Goal: Information Seeking & Learning: Learn about a topic

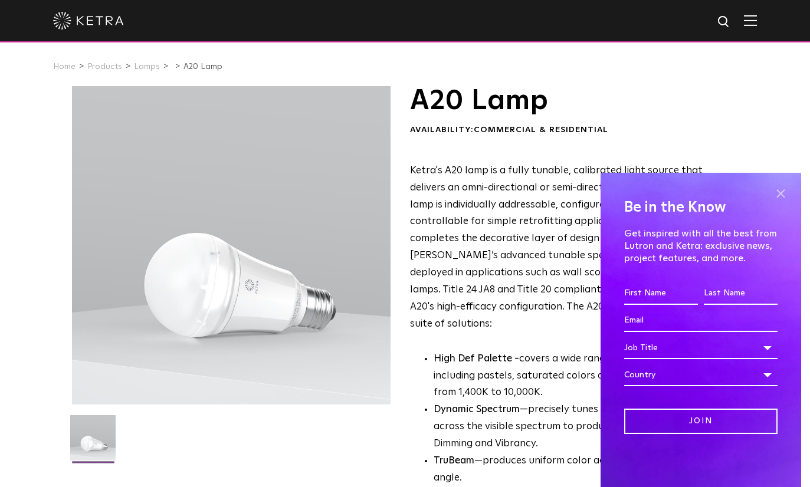
click at [778, 194] on span at bounding box center [780, 194] width 18 height 18
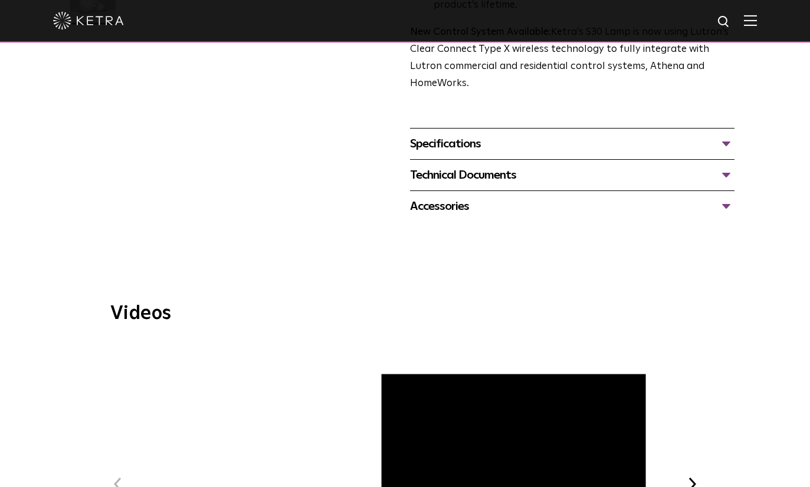
scroll to position [490, 0]
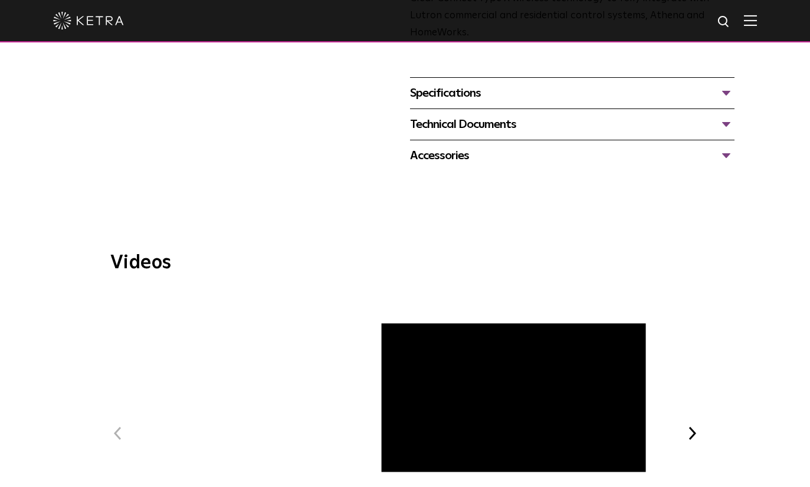
click at [406, 373] on span "Ketra Art + Light Experience" at bounding box center [404, 444] width 397 height 307
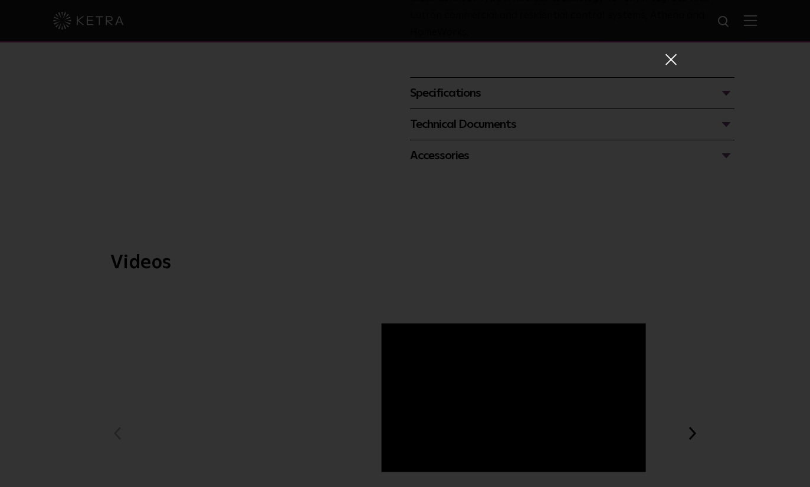
click at [658, 54] on div "Ketra Art + Light Experience" at bounding box center [405, 261] width 543 height 487
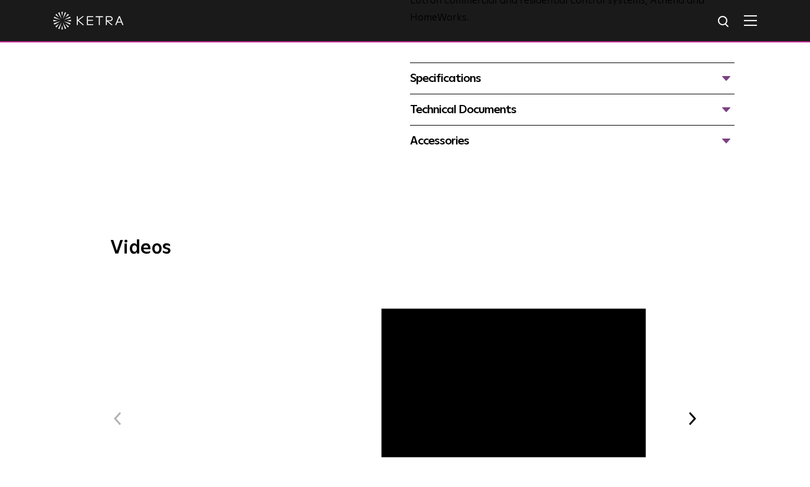
scroll to position [510, 0]
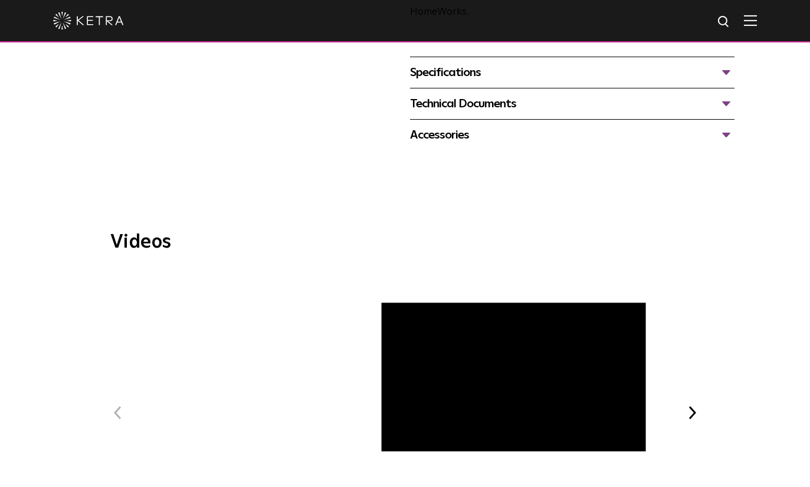
click at [690, 405] on button "Next" at bounding box center [692, 412] width 15 height 15
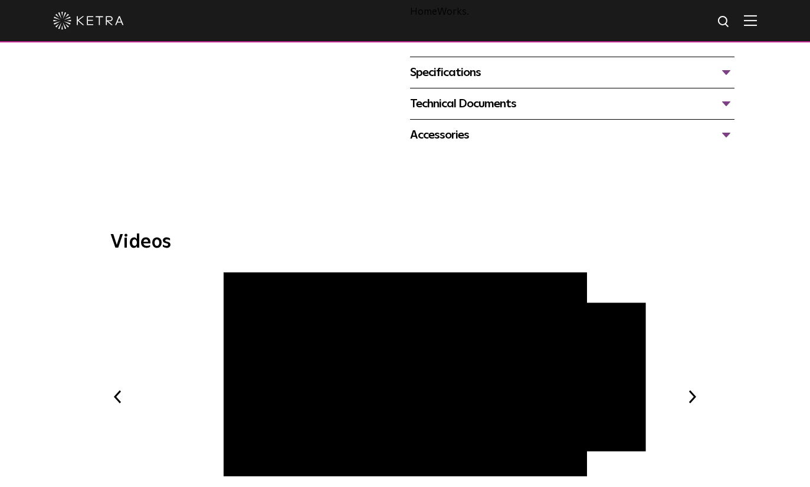
click at [694, 389] on button "Next" at bounding box center [692, 396] width 15 height 15
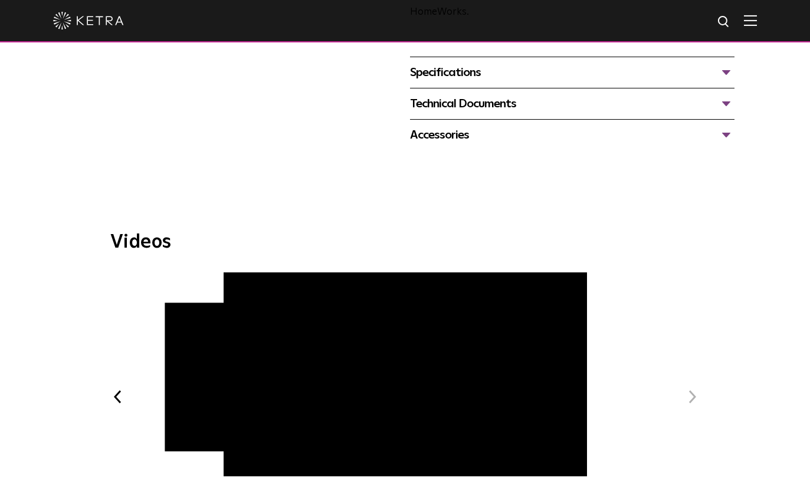
click at [239, 446] on span "WELL Certified: Delos HQ" at bounding box center [404, 406] width 397 height 268
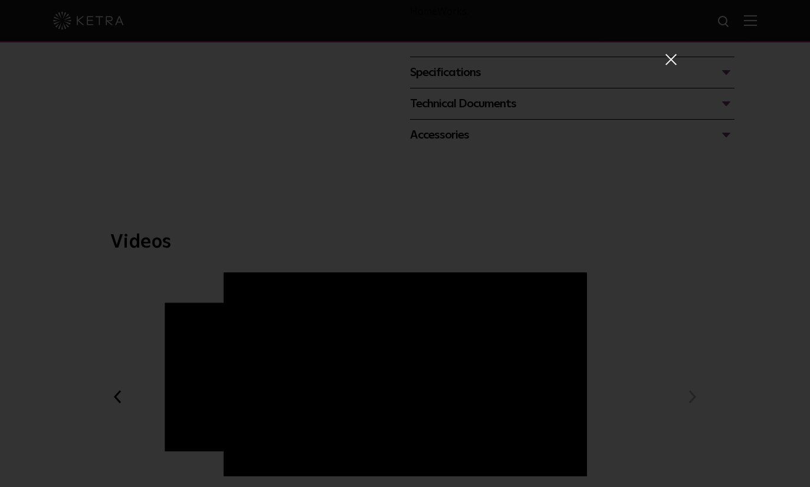
click at [675, 64] on span at bounding box center [669, 59] width 13 height 12
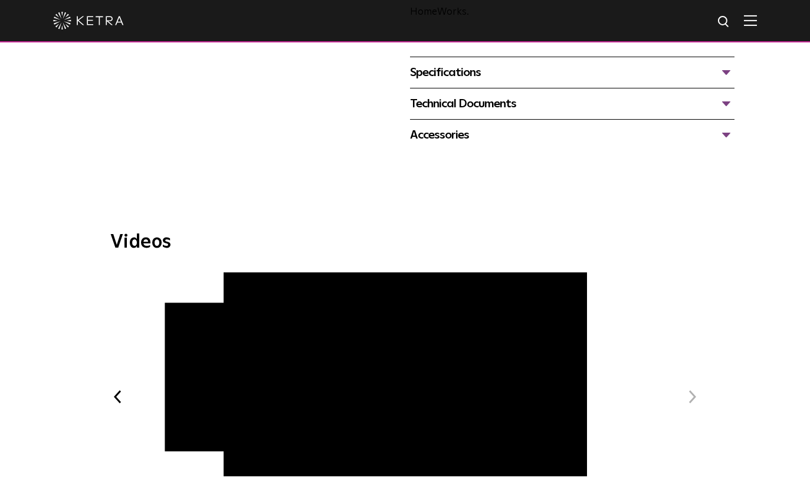
click at [687, 389] on button "Next" at bounding box center [692, 396] width 15 height 15
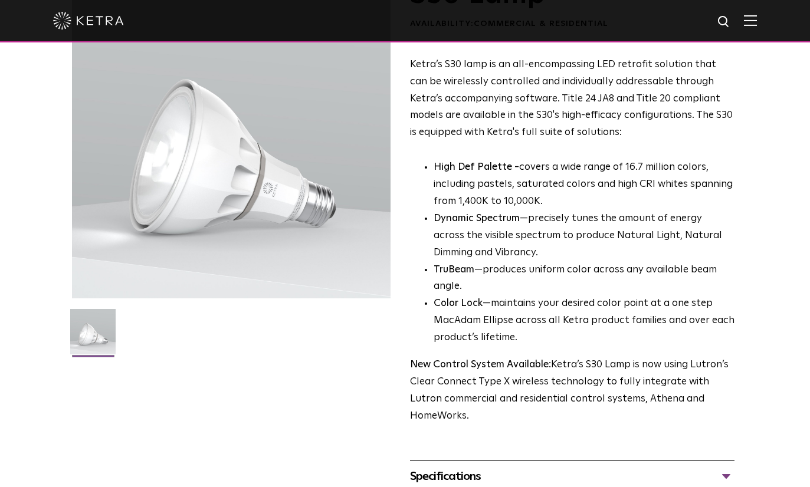
scroll to position [0, 0]
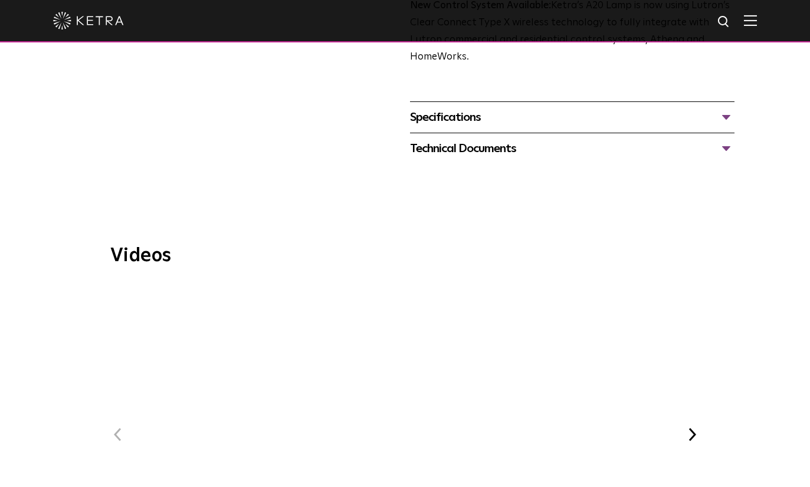
scroll to position [567, 0]
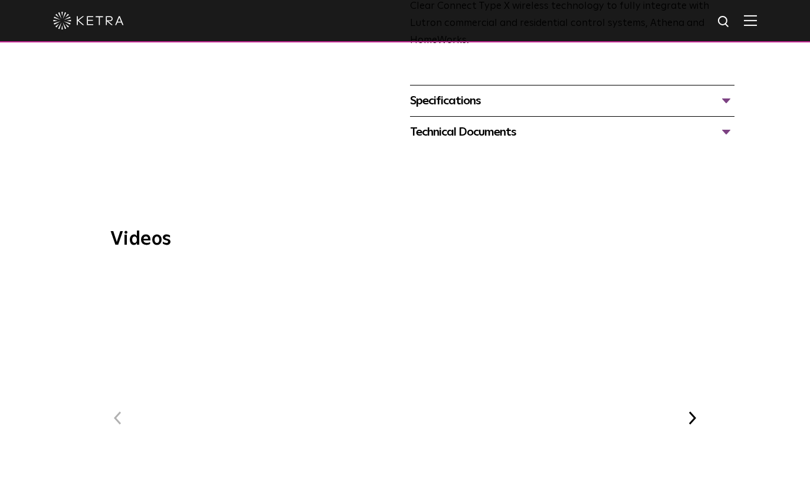
click at [698, 410] on button "Next" at bounding box center [692, 417] width 15 height 15
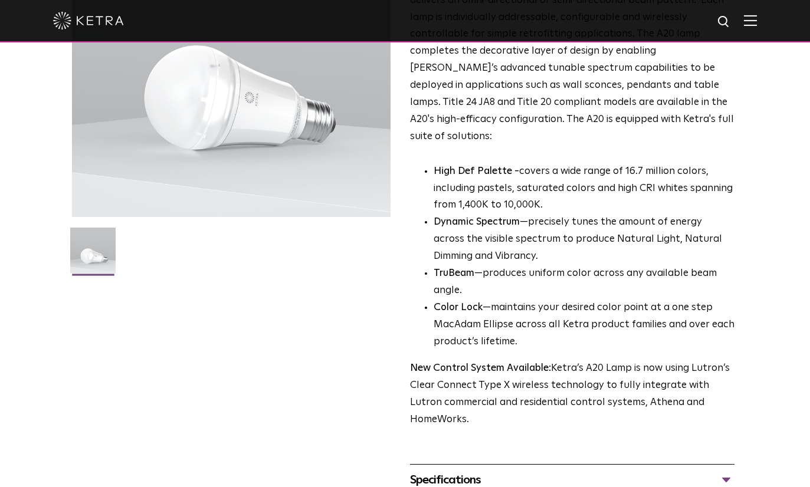
scroll to position [128, 0]
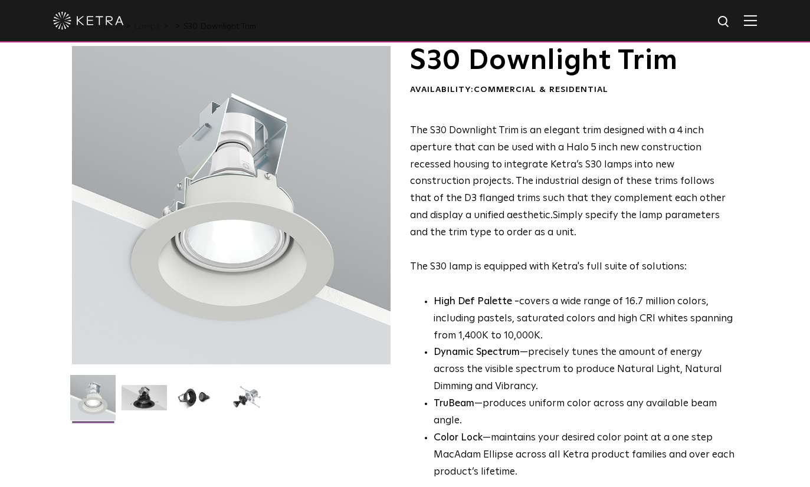
scroll to position [41, 0]
click at [157, 403] on img at bounding box center [143, 402] width 45 height 34
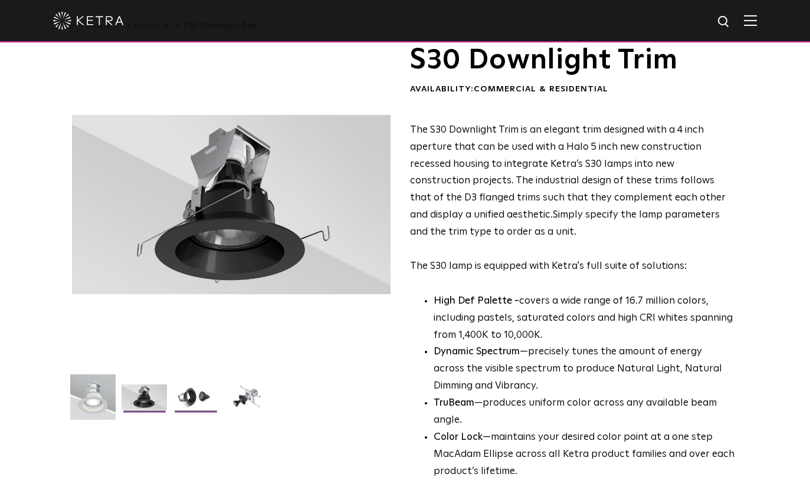
click at [190, 393] on img at bounding box center [195, 402] width 45 height 34
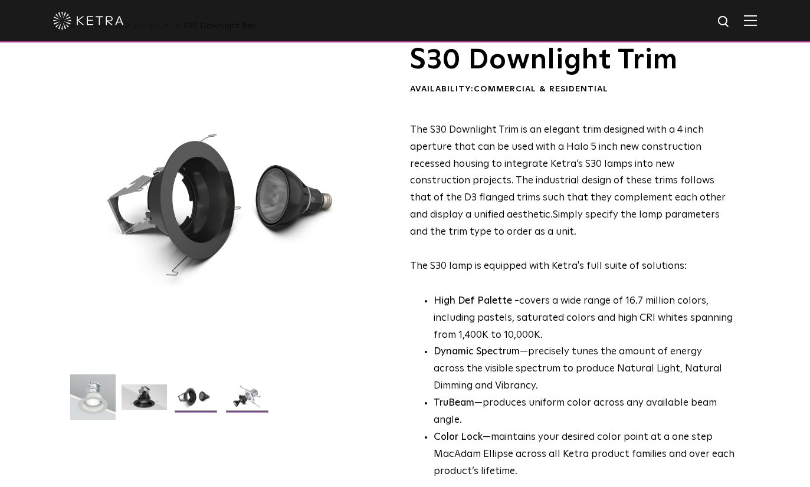
click at [235, 398] on img at bounding box center [246, 402] width 45 height 34
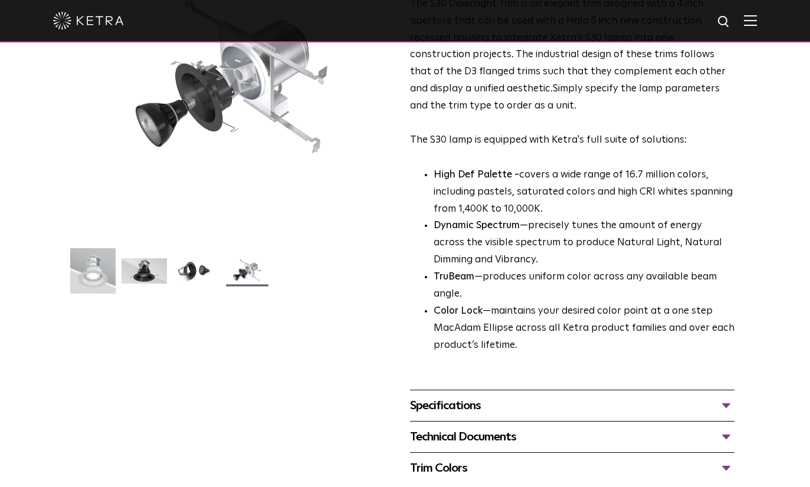
scroll to position [168, 0]
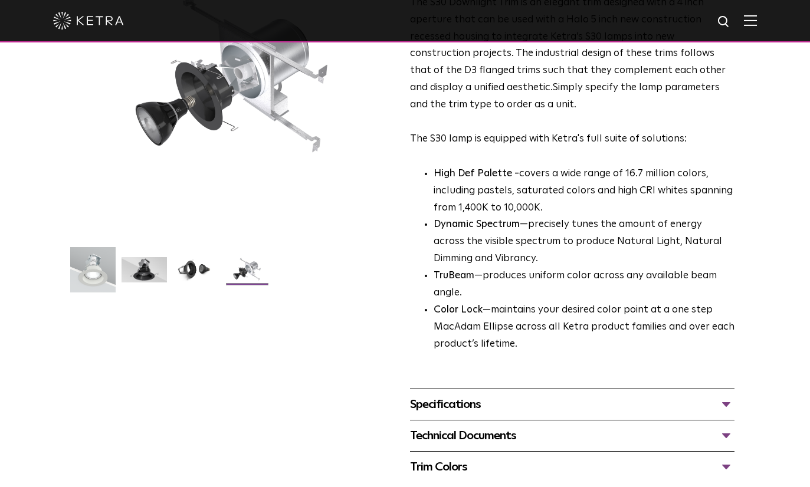
click at [415, 458] on div "Trim Colors" at bounding box center [572, 467] width 325 height 19
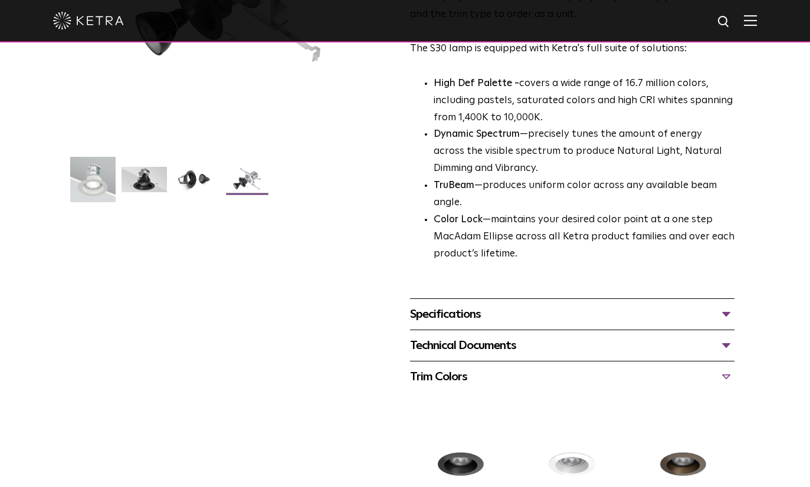
scroll to position [245, 0]
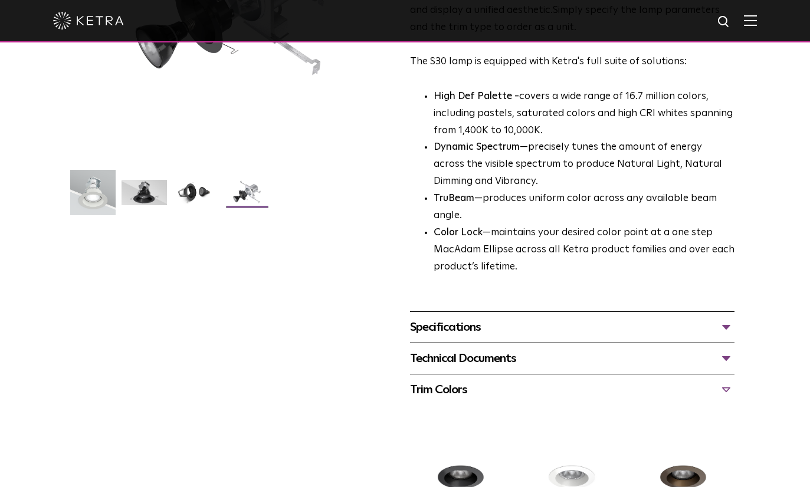
click at [414, 349] on div "Technical Documents" at bounding box center [572, 358] width 325 height 19
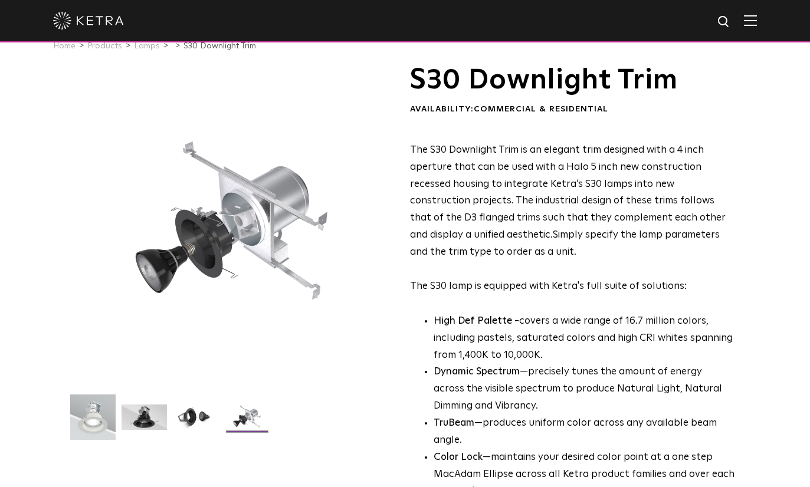
scroll to position [0, 0]
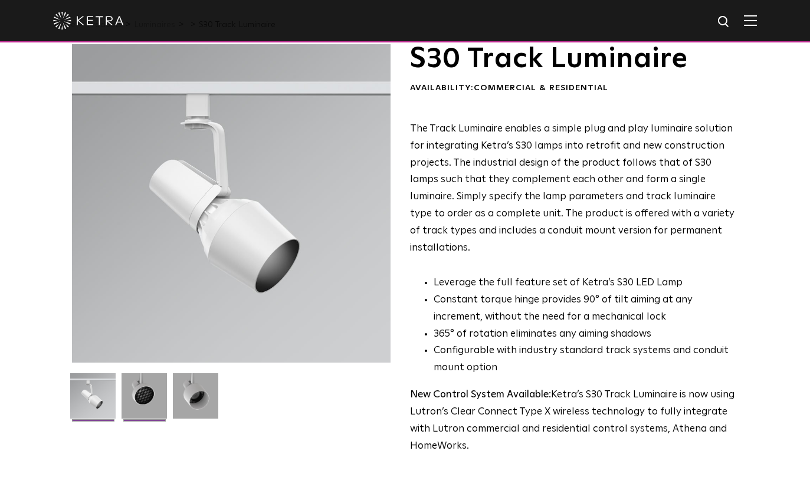
click at [140, 398] on img at bounding box center [143, 400] width 45 height 54
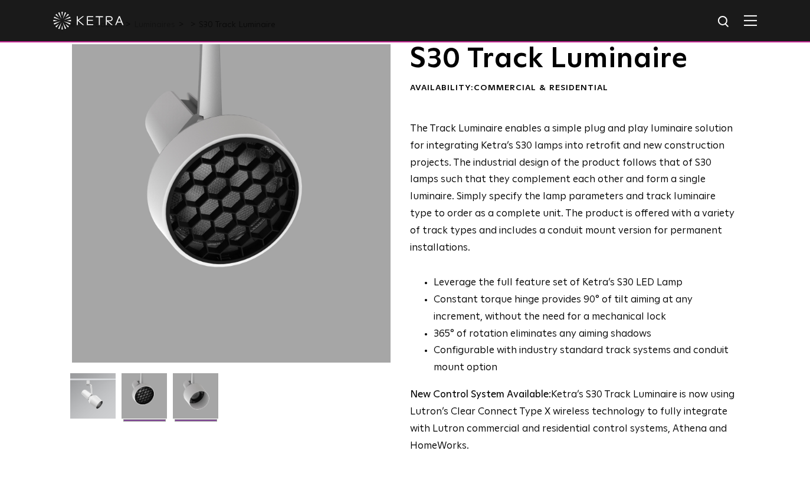
click at [195, 403] on img at bounding box center [195, 400] width 45 height 54
